Goal: Check status: Check status

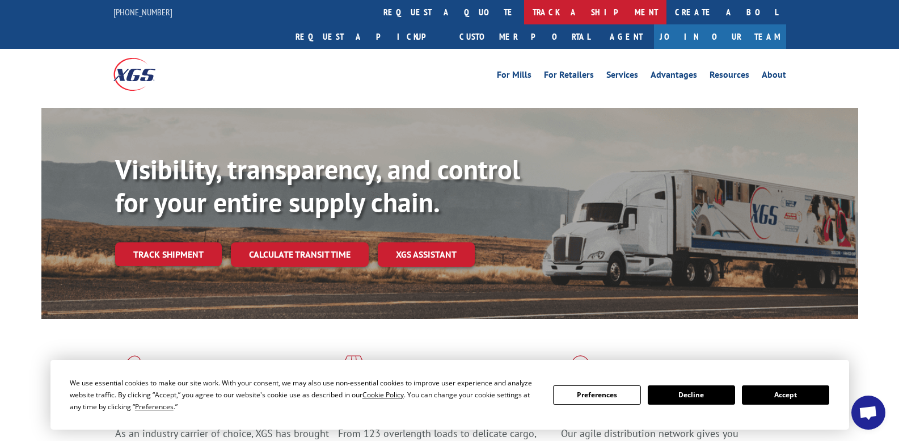
click at [524, 11] on link "track a shipment" at bounding box center [595, 12] width 142 height 24
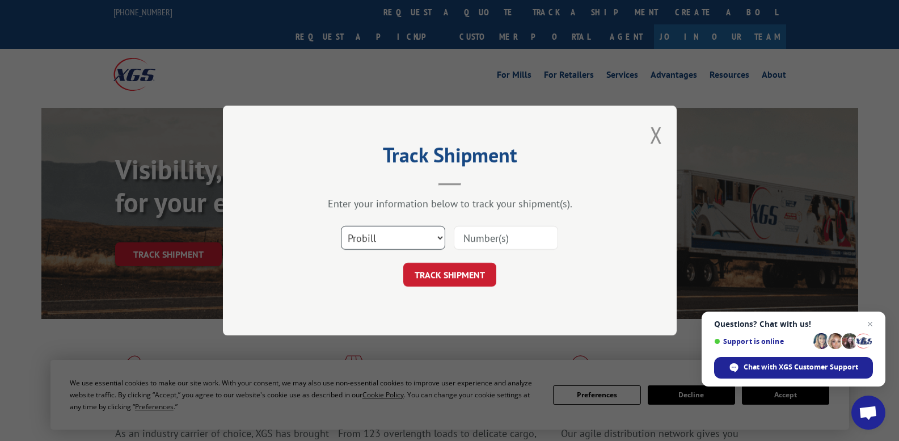
click at [414, 238] on select "Select category... Probill BOL PO" at bounding box center [393, 238] width 104 height 24
select select "bol"
click at [341, 226] on select "Select category... Probill BOL PO" at bounding box center [393, 238] width 104 height 24
click at [479, 234] on input at bounding box center [506, 238] width 104 height 24
paste input "17235390BOL"
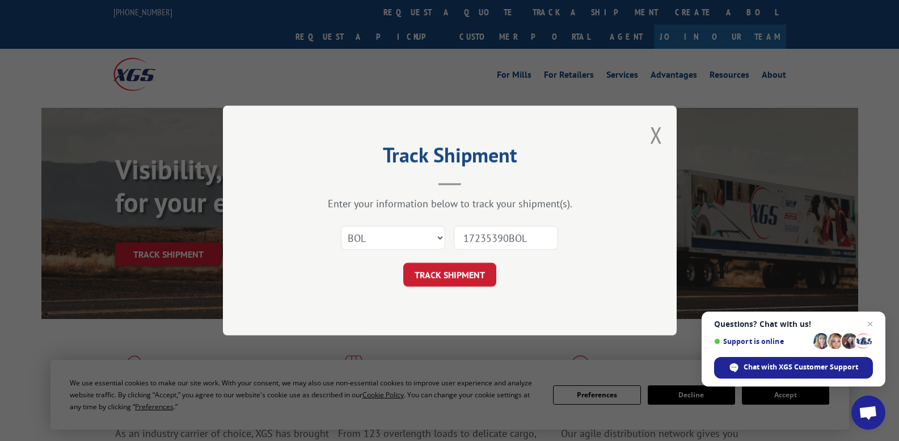
type input "17235390BOL"
click at [465, 273] on button "TRACK SHIPMENT" at bounding box center [449, 275] width 93 height 24
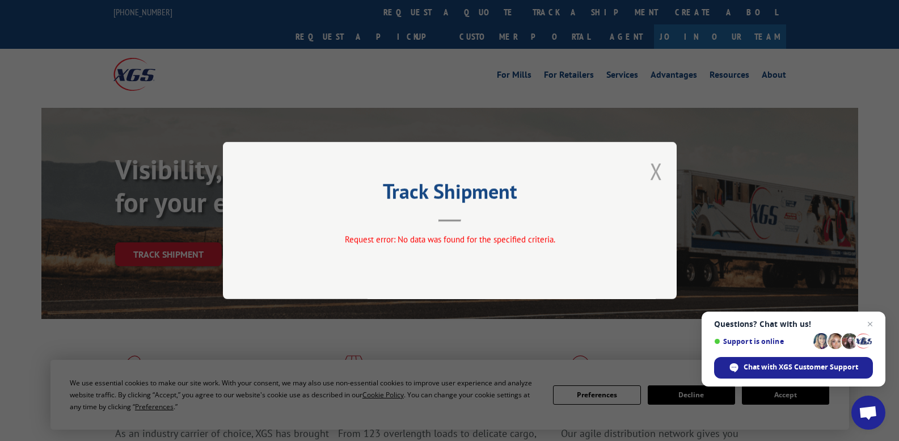
click at [650, 173] on button "Close modal" at bounding box center [656, 171] width 12 height 30
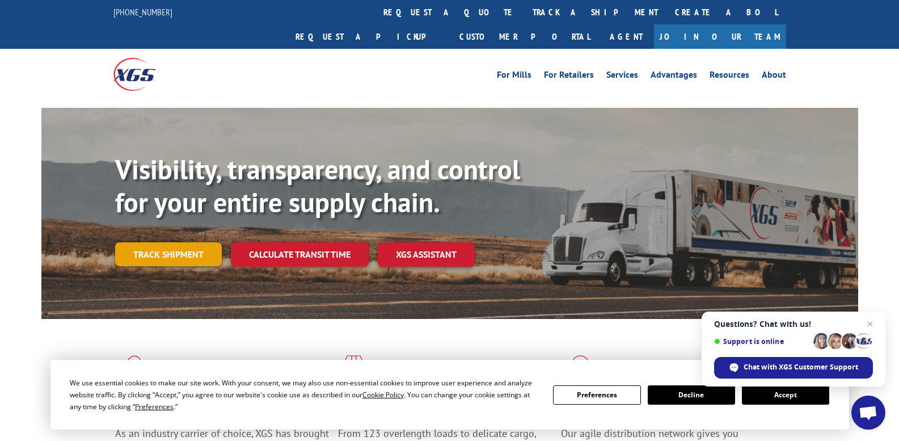
click at [150, 242] on link "Track shipment" at bounding box center [168, 254] width 107 height 24
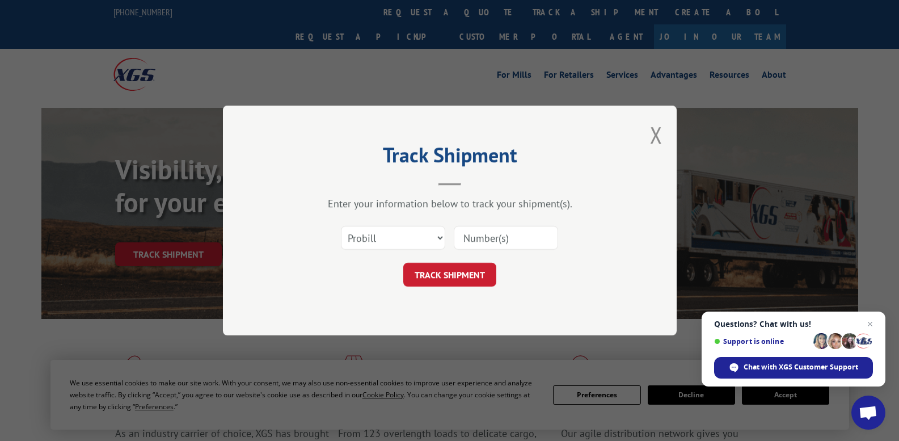
click at [356, 253] on div "Select category... Probill BOL PO" at bounding box center [450, 237] width 340 height 37
click at [369, 240] on select "Select category... Probill BOL PO" at bounding box center [393, 238] width 104 height 24
select select "bol"
click at [341, 226] on select "Select category... Probill BOL PO" at bounding box center [393, 238] width 104 height 24
click at [494, 236] on input at bounding box center [506, 238] width 104 height 24
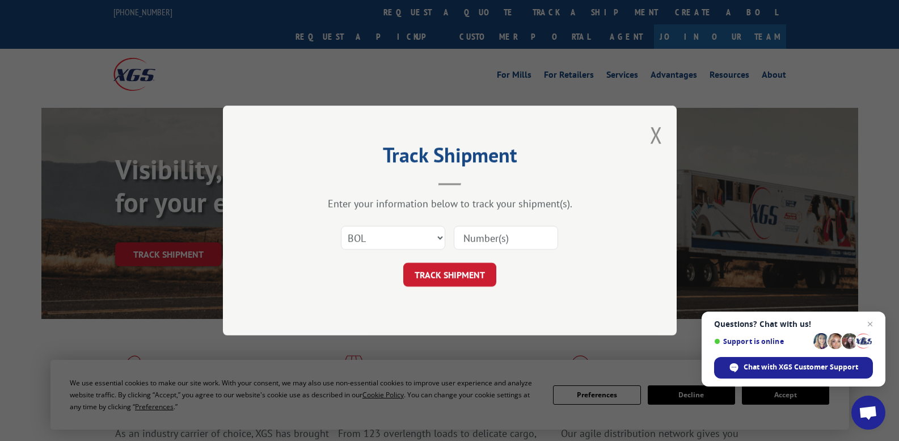
paste input "17235390BOL"
type input "17235390"
click at [452, 280] on button "TRACK SHIPMENT" at bounding box center [449, 275] width 93 height 24
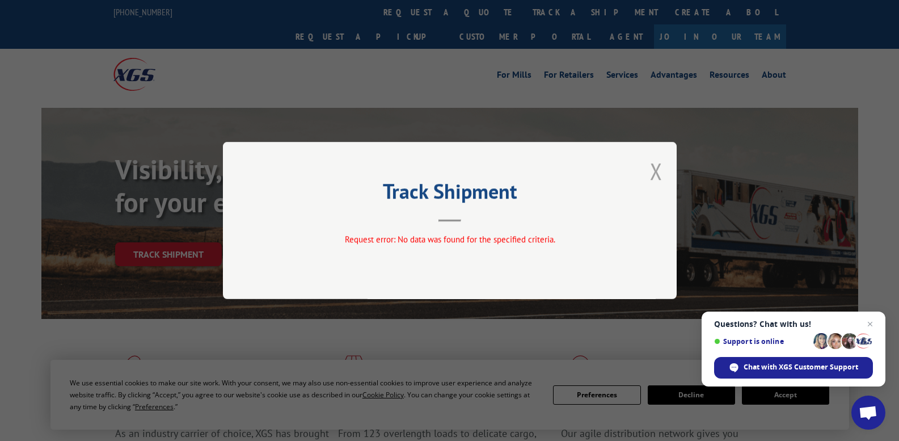
click at [658, 167] on button "Close modal" at bounding box center [656, 171] width 12 height 30
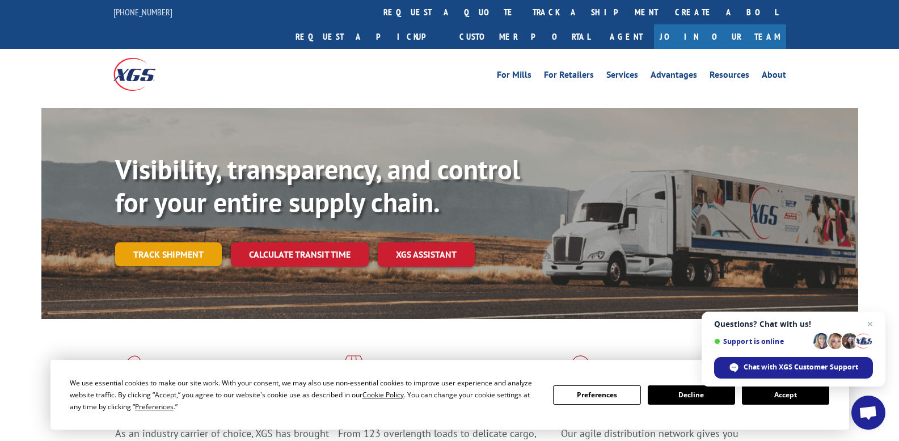
click at [199, 242] on link "Track shipment" at bounding box center [168, 254] width 107 height 24
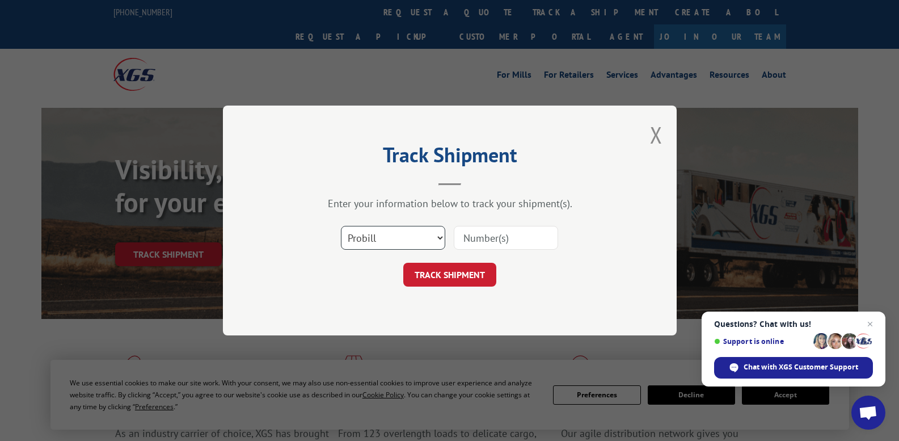
click at [417, 239] on select "Select category... Probill BOL PO" at bounding box center [393, 238] width 104 height 24
select select "po"
click at [341, 226] on select "Select category... Probill BOL PO" at bounding box center [393, 238] width 104 height 24
click at [490, 246] on input at bounding box center [506, 238] width 104 height 24
paste input "02589579"
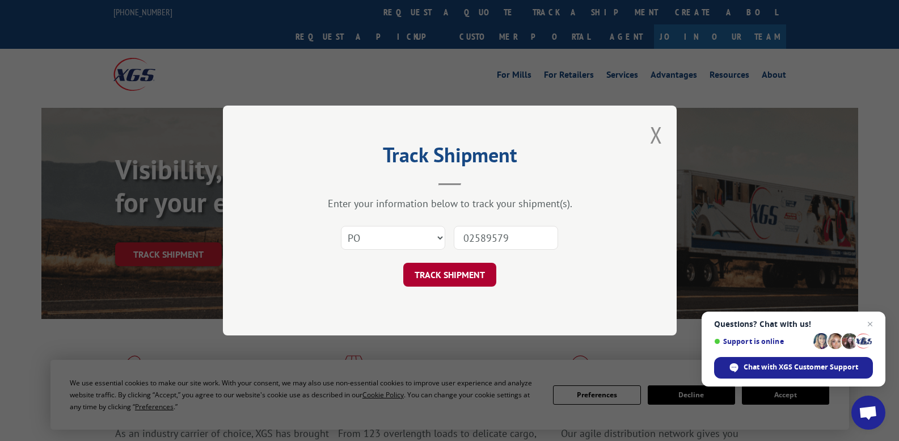
type input "02589579"
click at [458, 266] on button "TRACK SHIPMENT" at bounding box center [449, 275] width 93 height 24
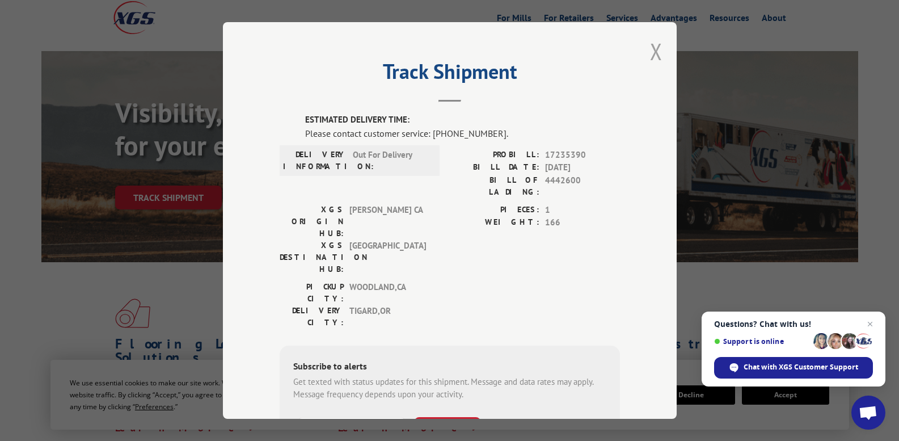
click at [651, 49] on button "Close modal" at bounding box center [656, 51] width 12 height 30
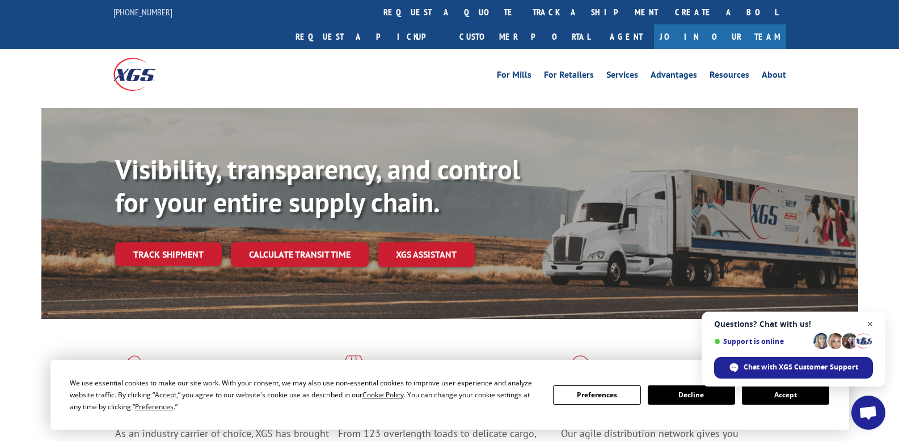
click at [873, 323] on span "Close chat" at bounding box center [871, 324] width 14 height 14
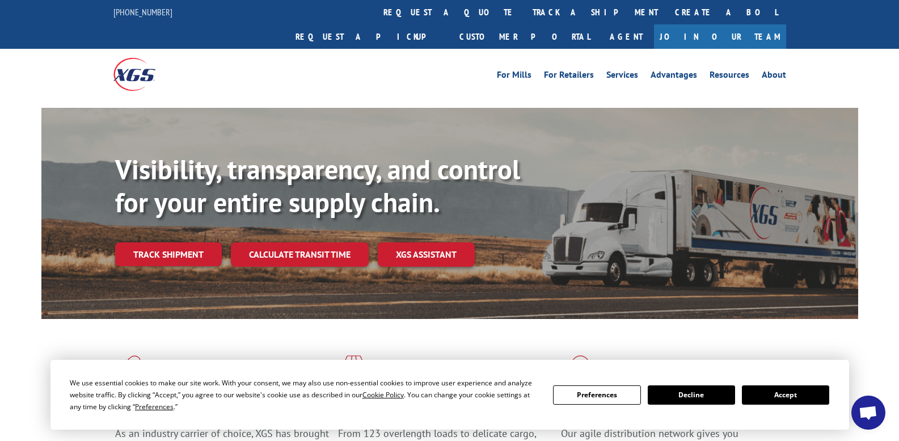
click at [802, 397] on button "Accept" at bounding box center [785, 394] width 87 height 19
